Goal: Information Seeking & Learning: Learn about a topic

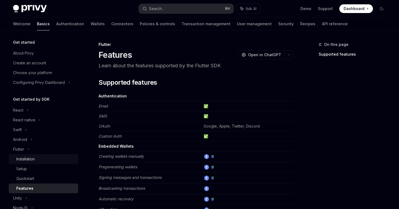
click at [34, 162] on link "Installation" at bounding box center [43, 159] width 69 height 10
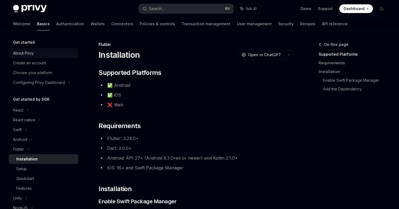
click at [42, 54] on div "About Privy" at bounding box center [44, 53] width 62 height 7
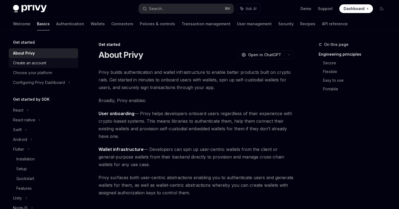
click at [36, 66] on div "Create an account" at bounding box center [29, 63] width 33 height 7
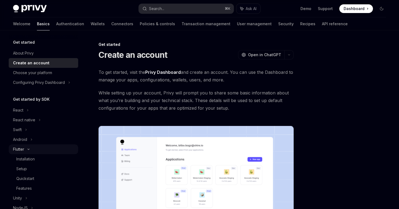
click at [20, 151] on div "Flutter" at bounding box center [18, 149] width 11 height 7
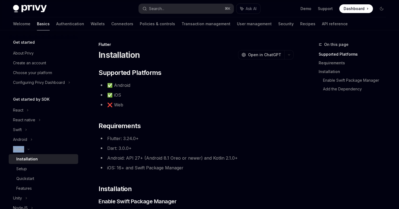
click at [18, 158] on div "Installation" at bounding box center [26, 159] width 21 height 7
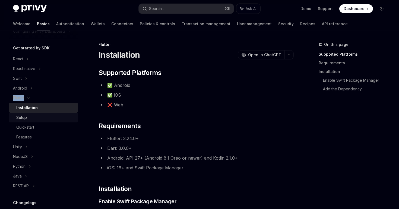
scroll to position [49, 0]
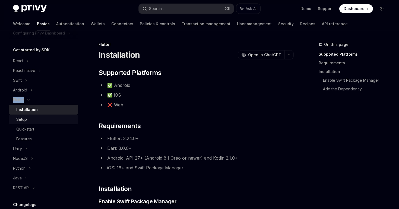
click at [32, 122] on div "Setup" at bounding box center [45, 119] width 59 height 7
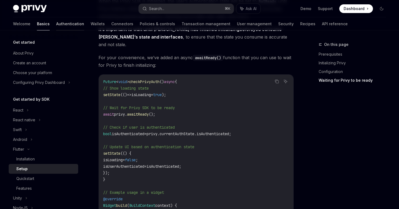
click at [56, 23] on link "Authentication" at bounding box center [70, 23] width 28 height 13
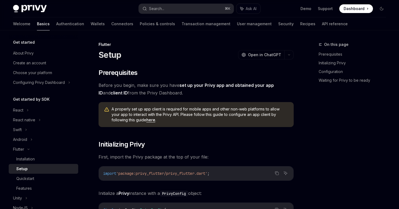
type textarea "*"
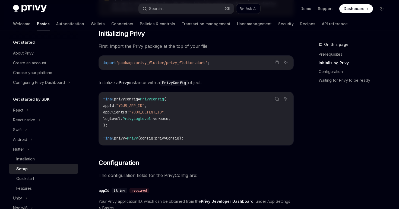
scroll to position [110, 0]
drag, startPoint x: 103, startPoint y: 99, endPoint x: 196, endPoint y: 140, distance: 101.3
click at [196, 140] on code "final privyConfig = PrivyConfig ( appId : "YOUR_APP_ID" , appClientId : "YOUR_C…" at bounding box center [196, 119] width 186 height 46
copy code "final privyConfig = PrivyConfig ( appId : "YOUR_APP_ID" , appClientId : "YOUR_C…"
click at [56, 24] on link "Authentication" at bounding box center [70, 23] width 28 height 13
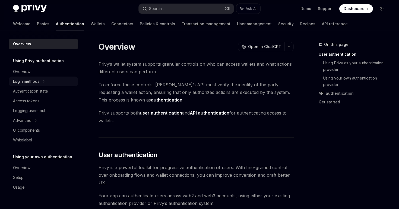
click at [28, 82] on div "Login methods" at bounding box center [26, 81] width 26 height 7
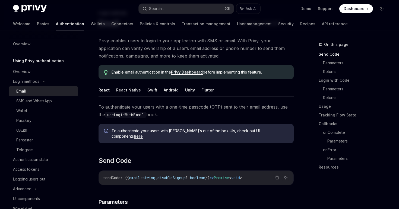
scroll to position [32, 0]
click at [201, 90] on button "Flutter" at bounding box center [207, 89] width 12 height 13
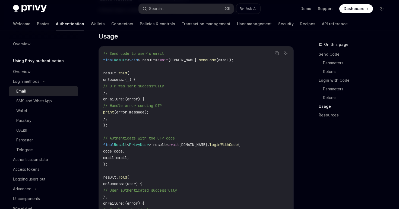
scroll to position [446, 0]
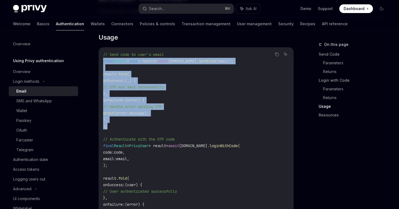
drag, startPoint x: 108, startPoint y: 129, endPoint x: 103, endPoint y: 63, distance: 66.7
click at [103, 63] on div "// Send code to user's email final Result < void > result = await [DOMAIN_NAME]…" at bounding box center [196, 138] width 195 height 183
copy code "final Result < void > result = await [DOMAIN_NAME]. sendCode (email); result. f…"
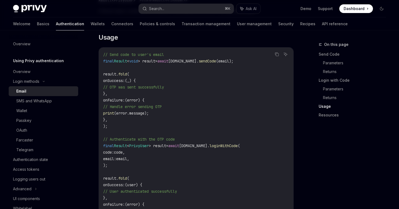
click at [129, 131] on code "// Send code to user's email final Result < void > result = await [DOMAIN_NAME]…" at bounding box center [196, 139] width 186 height 176
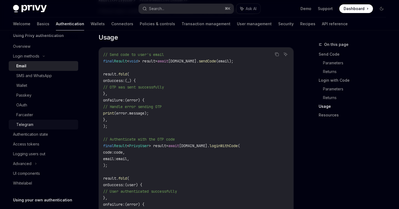
scroll to position [26, 0]
click at [31, 123] on div "Telegram" at bounding box center [24, 123] width 17 height 7
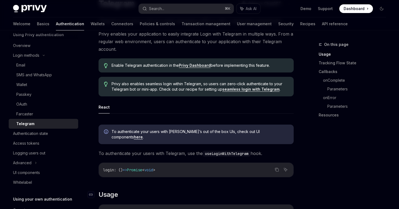
scroll to position [44, 0]
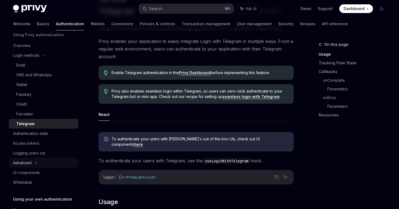
click at [35, 163] on icon at bounding box center [36, 163] width 2 height 7
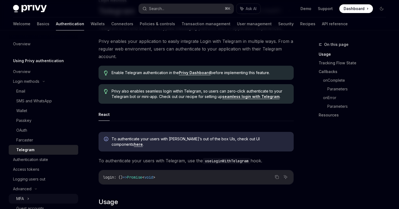
scroll to position [0, 0]
click at [33, 72] on div "Overview" at bounding box center [44, 71] width 62 height 7
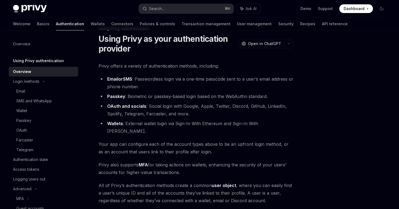
scroll to position [17, 0]
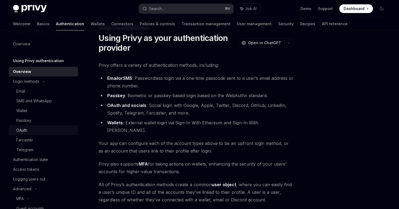
click at [26, 129] on div "OAuth" at bounding box center [21, 130] width 11 height 7
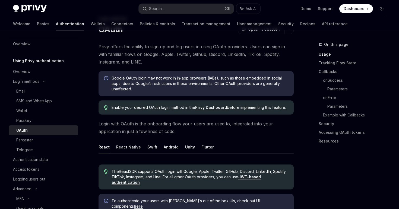
scroll to position [26, 0]
click at [204, 145] on button "Flutter" at bounding box center [207, 146] width 12 height 13
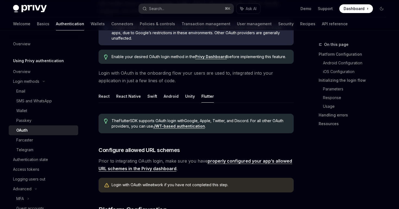
scroll to position [76, 0]
click at [35, 94] on div "Email" at bounding box center [45, 91] width 59 height 7
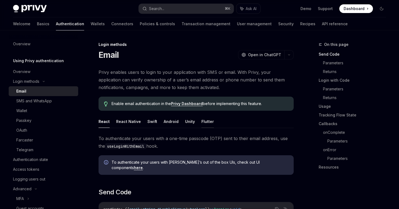
click at [201, 120] on button "Flutter" at bounding box center [207, 121] width 12 height 13
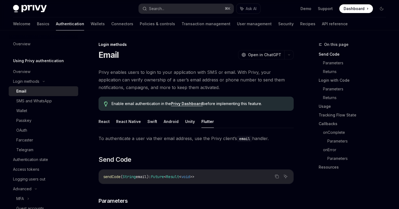
type textarea "*"
